Goal: Transaction & Acquisition: Purchase product/service

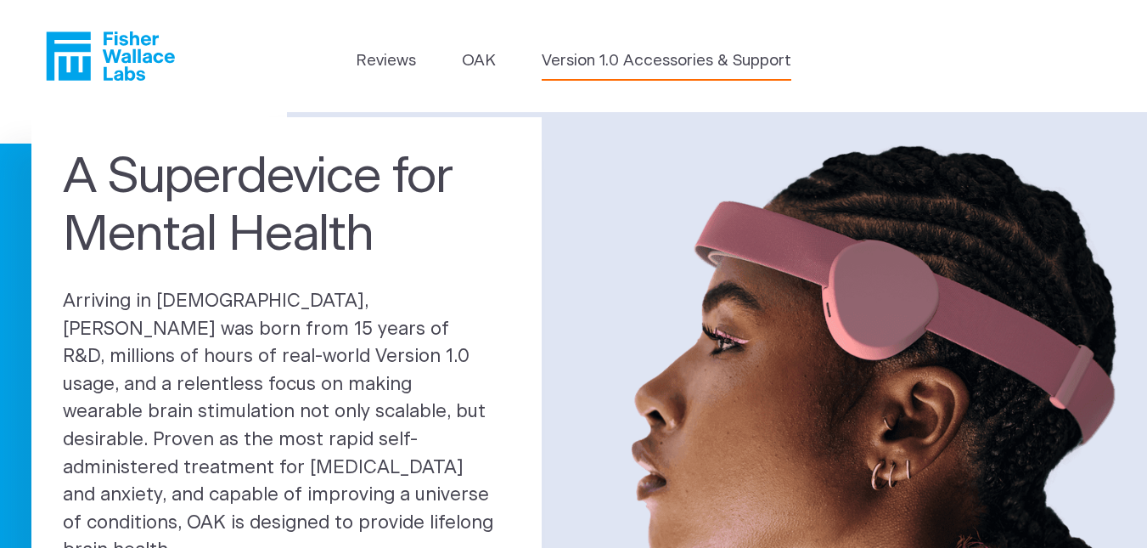
click at [641, 59] on link "Version 1.0 Accessories & Support" at bounding box center [667, 61] width 250 height 24
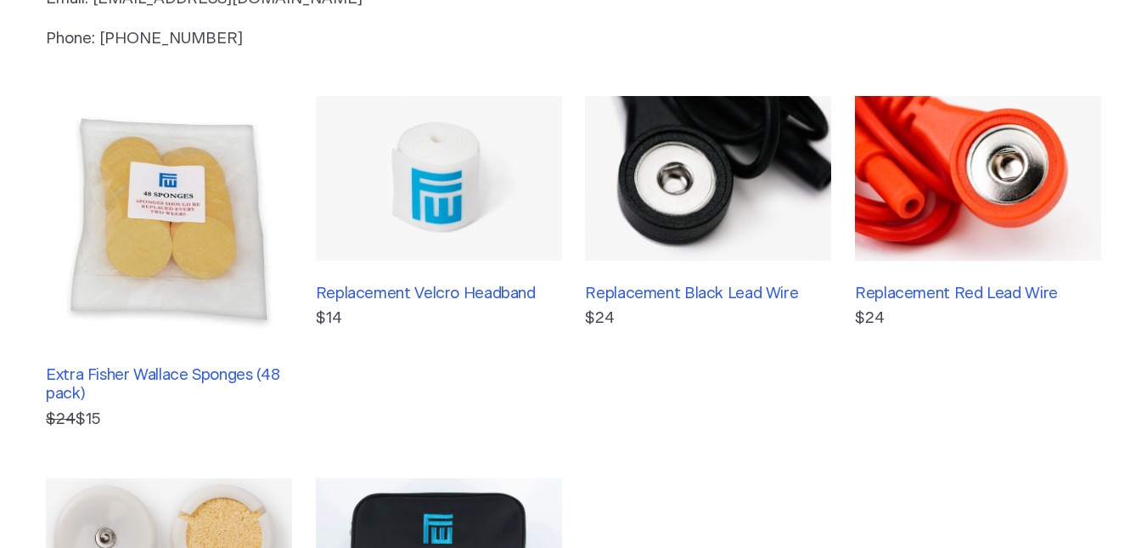
scroll to position [336, 0]
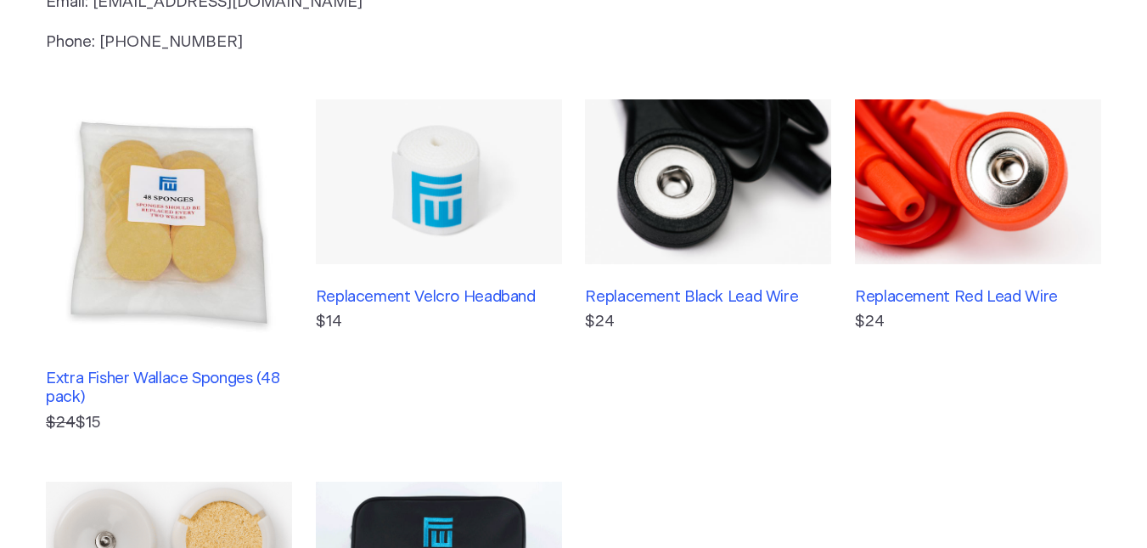
click at [1010, 183] on img at bounding box center [978, 181] width 246 height 164
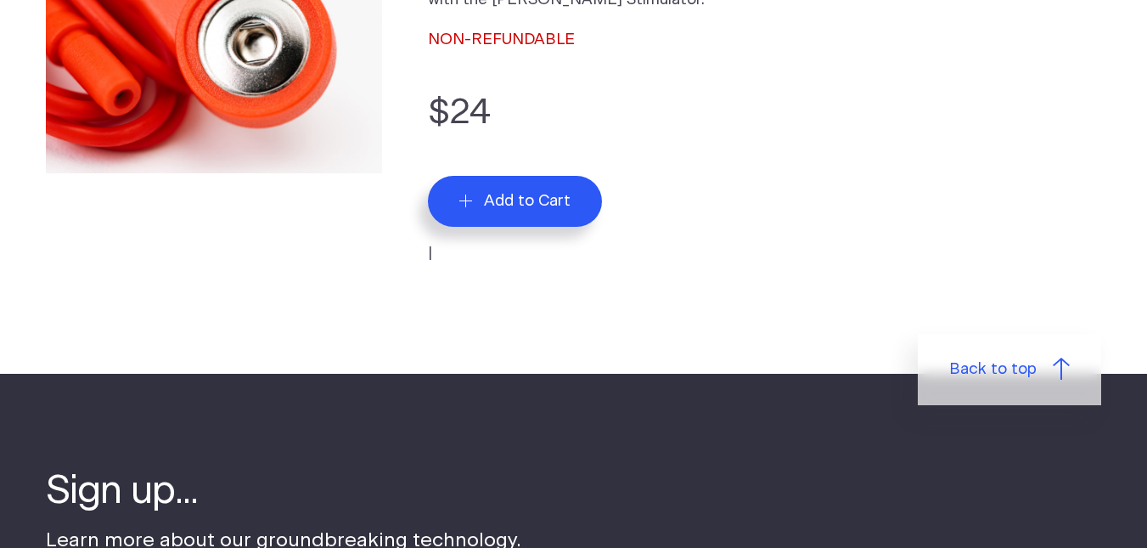
scroll to position [323, 0]
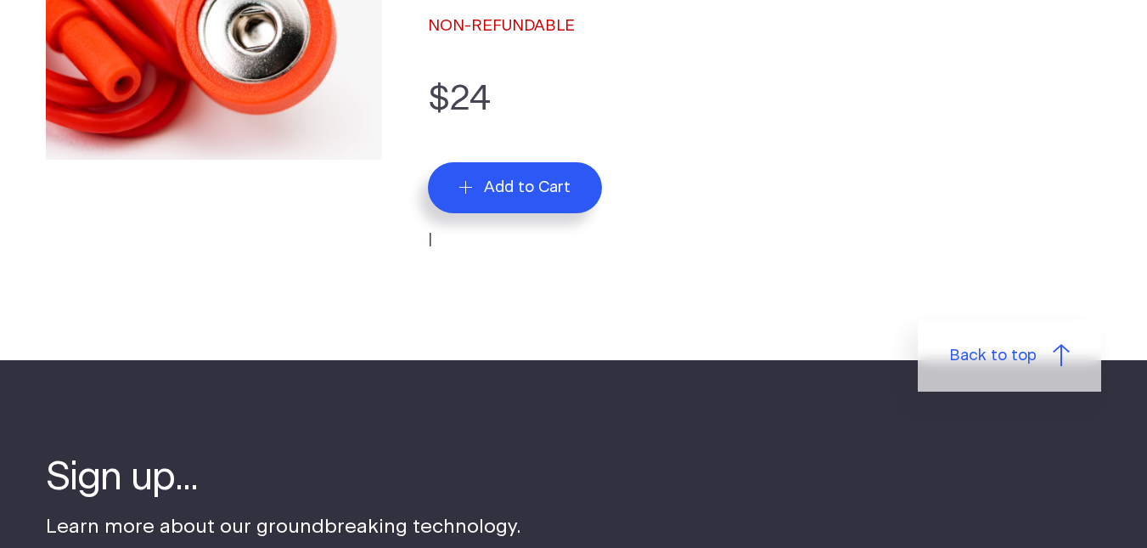
click at [545, 185] on span "Add to Cart" at bounding box center [527, 187] width 87 height 20
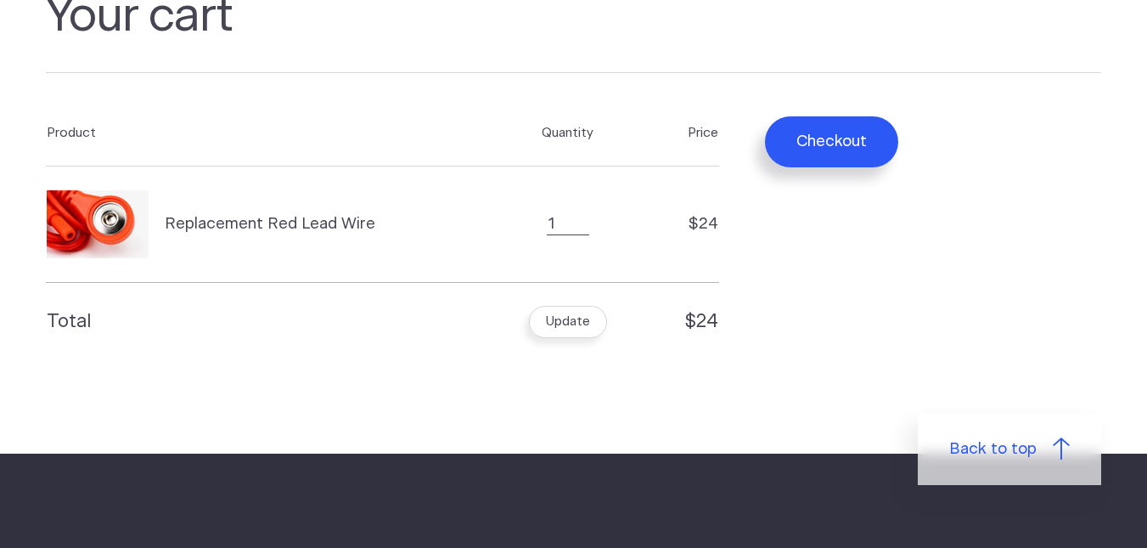
scroll to position [123, 0]
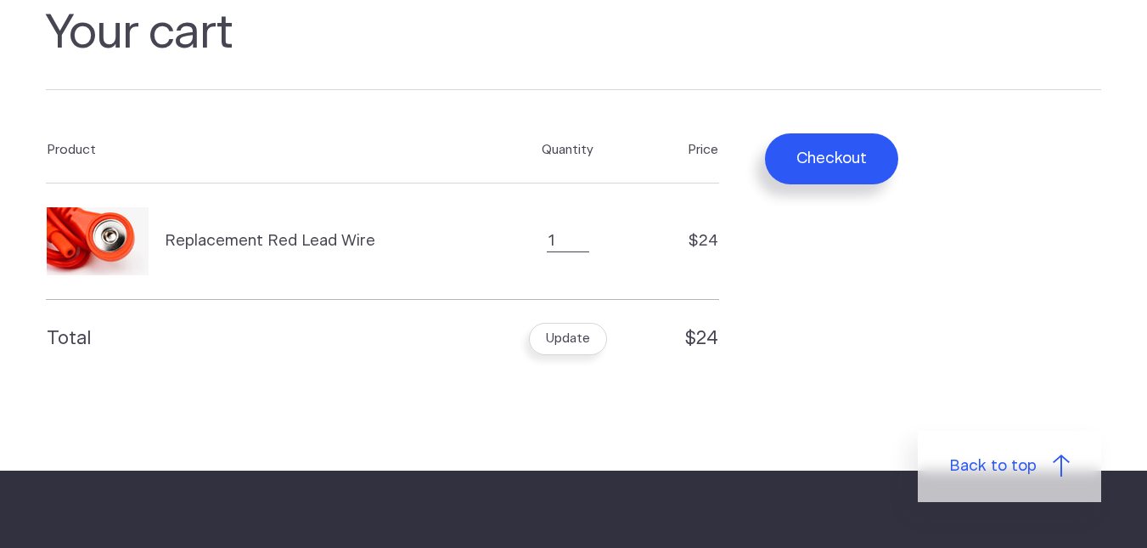
drag, startPoint x: 1154, startPoint y: 162, endPoint x: 1133, endPoint y: 205, distance: 48.2
click at [796, 189] on form "Product Quantity Price Replacement Red Lead Wire Quantity 1 $24 Total Update $2…" at bounding box center [573, 247] width 1055 height 261
click at [796, 164] on button "Checkout" at bounding box center [831, 158] width 133 height 51
